Goal: Task Accomplishment & Management: Use online tool/utility

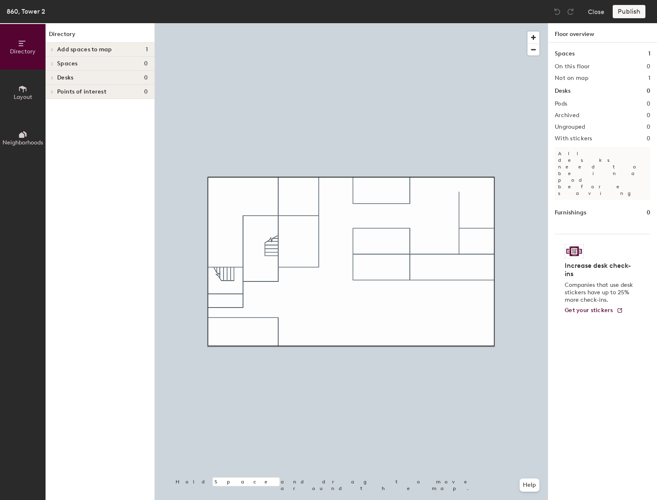
click at [103, 51] on span "Add spaces to map" at bounding box center [84, 49] width 55 height 7
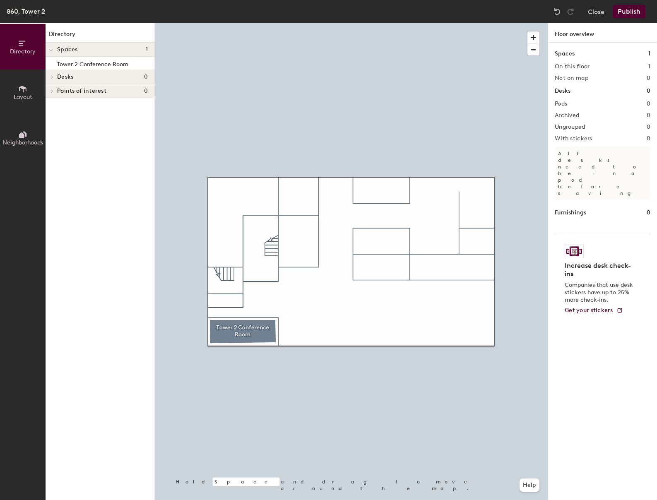
click at [86, 78] on h4 "Desks 0" at bounding box center [102, 77] width 91 height 7
click at [84, 92] on span "Points of interest" at bounding box center [81, 91] width 49 height 7
click at [65, 76] on span "Desks" at bounding box center [65, 77] width 16 height 7
click at [26, 96] on span "Layout" at bounding box center [23, 97] width 19 height 7
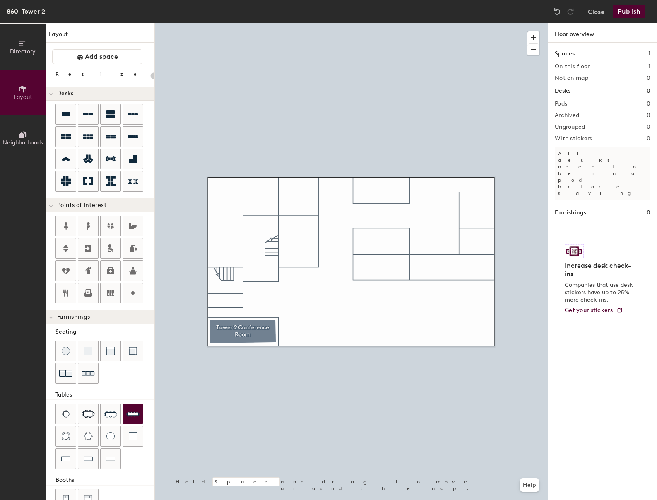
click at [133, 410] on img at bounding box center [132, 413] width 13 height 13
click at [278, 23] on div at bounding box center [351, 23] width 393 height 0
click at [91, 252] on icon at bounding box center [88, 248] width 7 height 7
click at [306, 23] on div at bounding box center [351, 23] width 393 height 0
click at [129, 292] on icon at bounding box center [133, 293] width 10 height 10
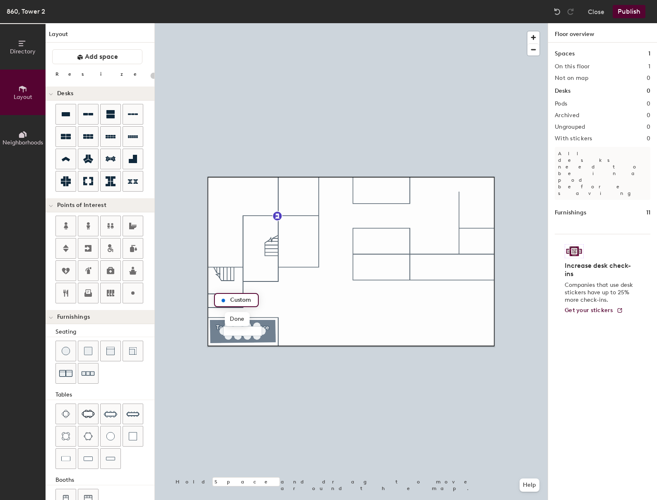
type input "20"
type input "Closet"
click at [65, 251] on icon at bounding box center [66, 248] width 6 height 7
click at [268, 23] on div at bounding box center [351, 23] width 393 height 0
click at [629, 14] on button "Publish" at bounding box center [629, 11] width 33 height 13
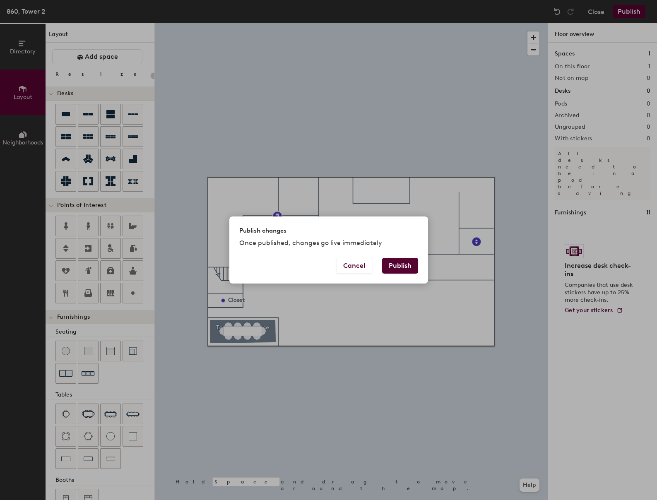
click at [393, 263] on button "Publish" at bounding box center [400, 266] width 36 height 16
type input "20"
